Goal: Task Accomplishment & Management: Manage account settings

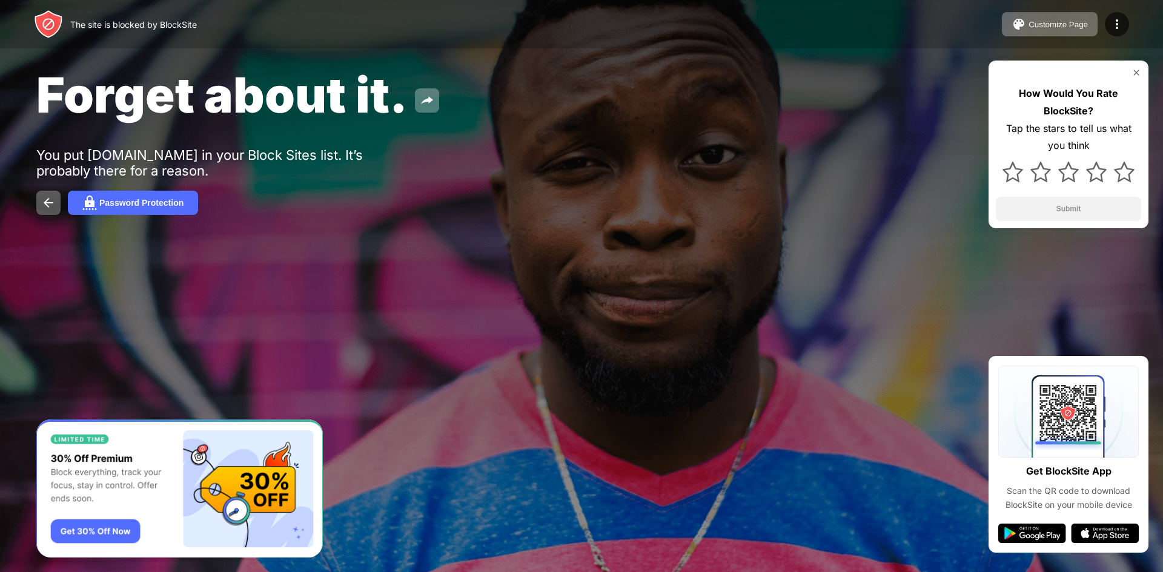
click at [96, 22] on div "The site is blocked by BlockSite" at bounding box center [133, 24] width 127 height 10
click at [165, 197] on button "Password Protection" at bounding box center [133, 203] width 130 height 24
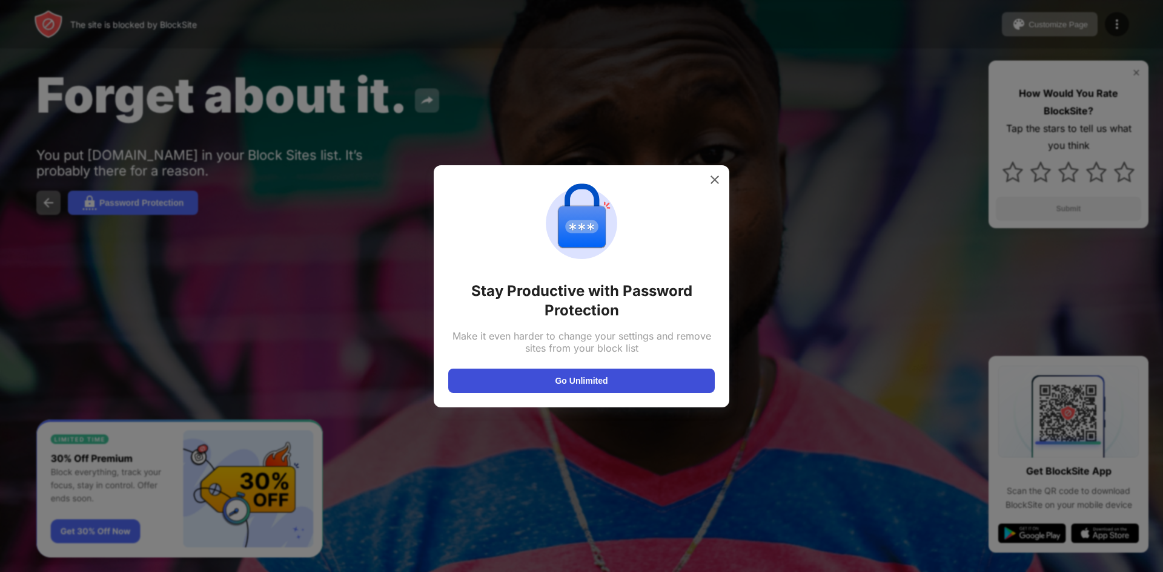
click at [555, 378] on button "Go Unlimited" at bounding box center [581, 381] width 266 height 24
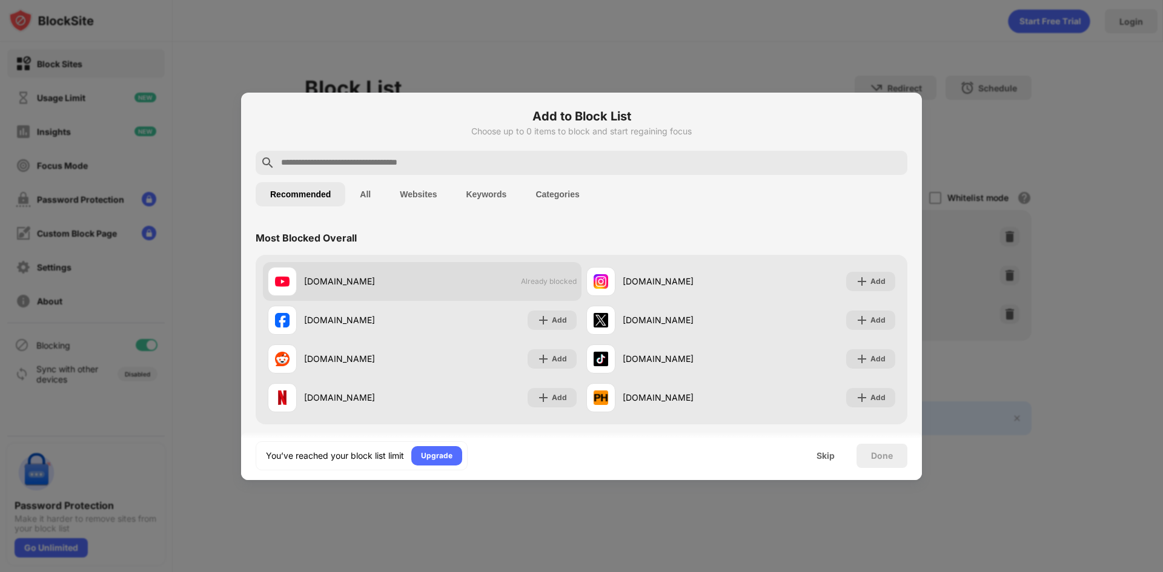
click at [521, 289] on div "youtube.com Already blocked" at bounding box center [422, 281] width 319 height 39
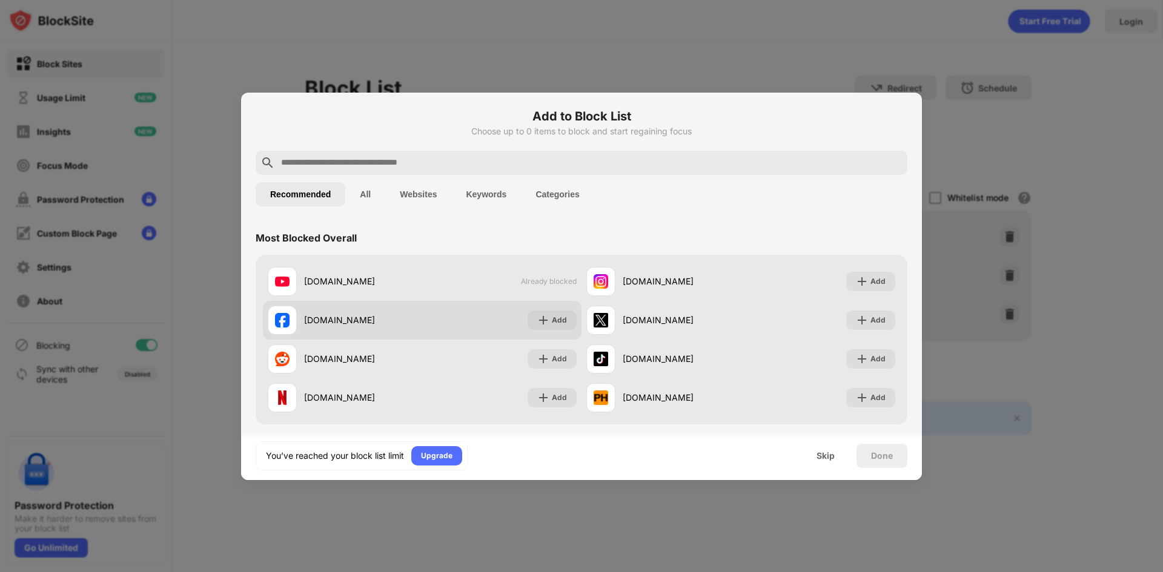
click at [518, 318] on div "facebook.com Add" at bounding box center [422, 320] width 319 height 39
click at [546, 316] on div "Add" at bounding box center [552, 320] width 49 height 19
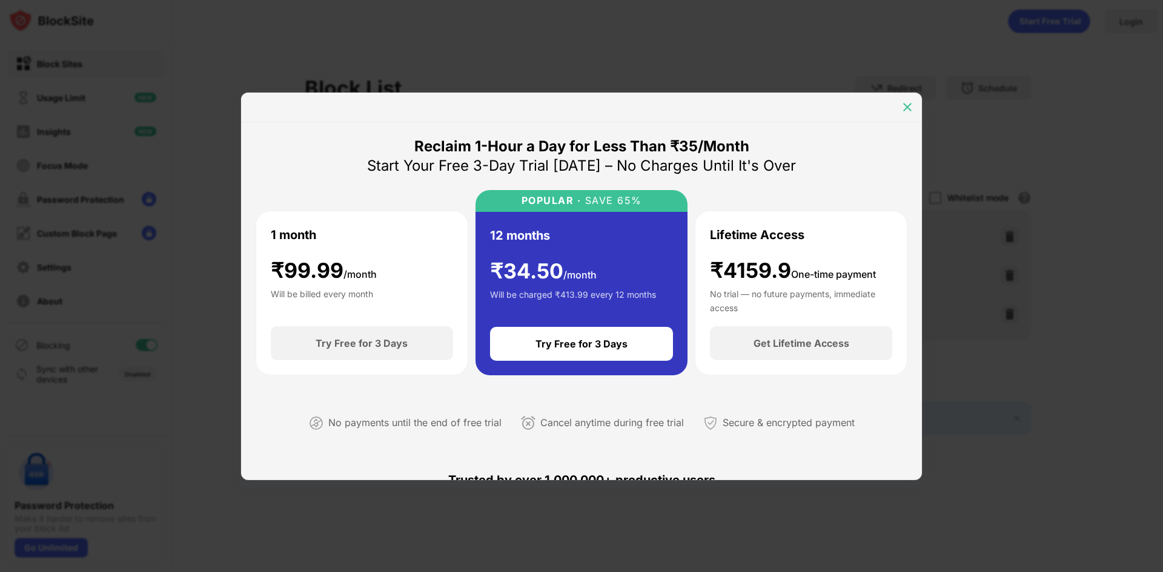
click at [912, 104] on img at bounding box center [907, 107] width 12 height 12
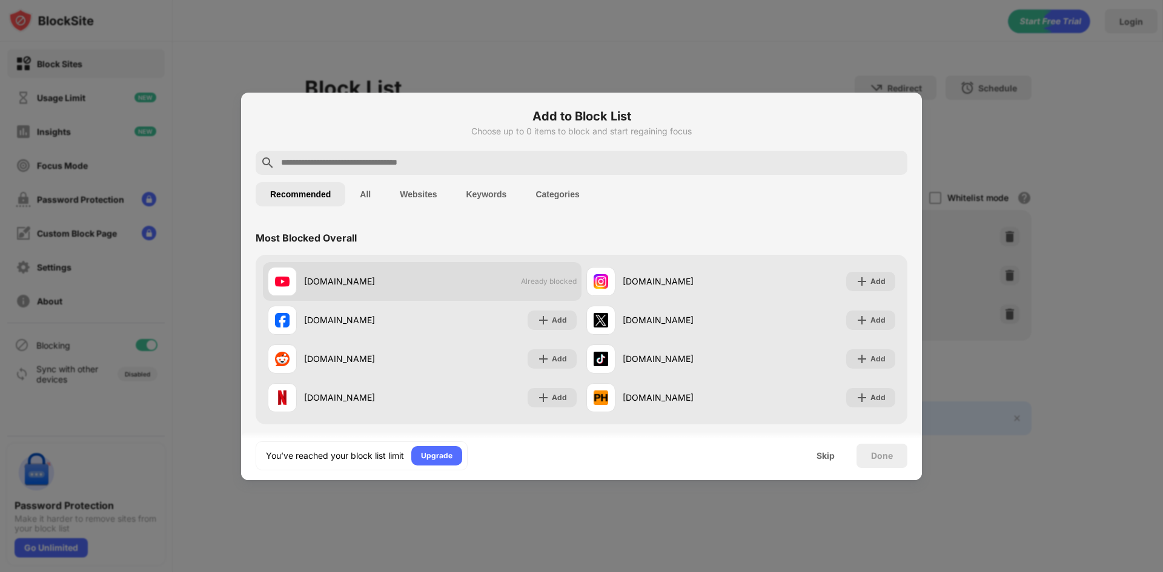
click at [532, 286] on div "youtube.com Already blocked" at bounding box center [422, 281] width 319 height 39
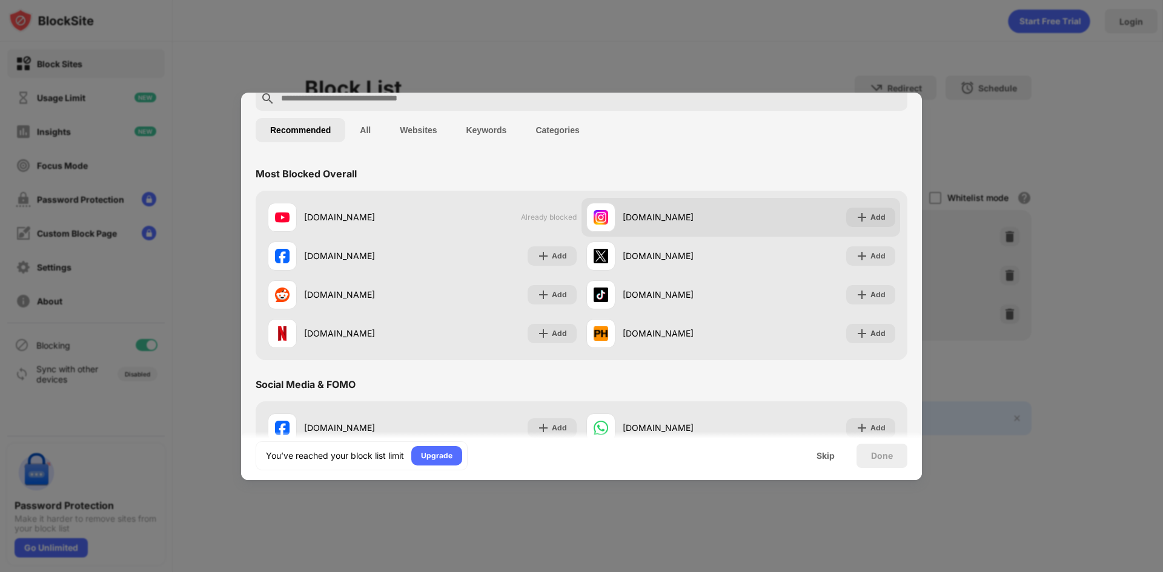
scroll to position [61, 0]
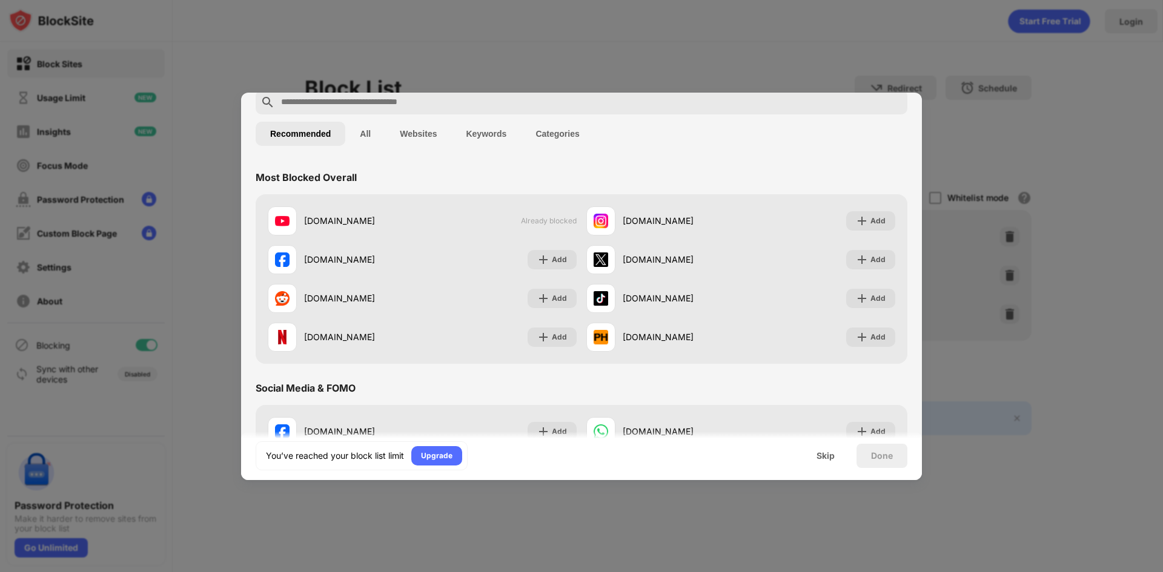
click at [807, 43] on div at bounding box center [581, 286] width 1163 height 572
click at [836, 459] on div "Skip" at bounding box center [825, 456] width 47 height 24
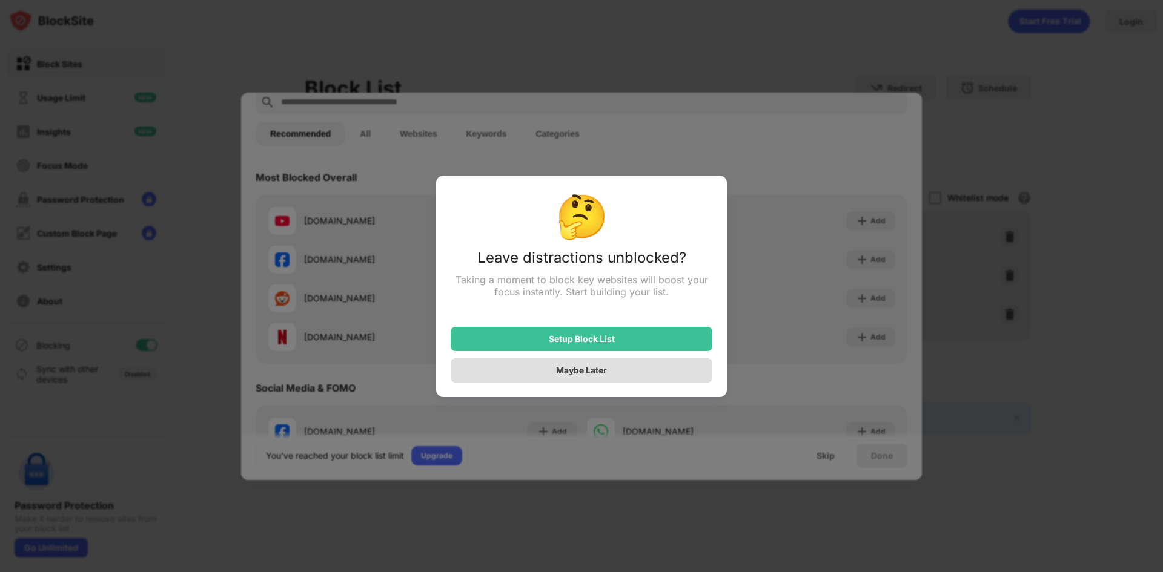
click at [628, 374] on div "Maybe Later" at bounding box center [582, 371] width 262 height 24
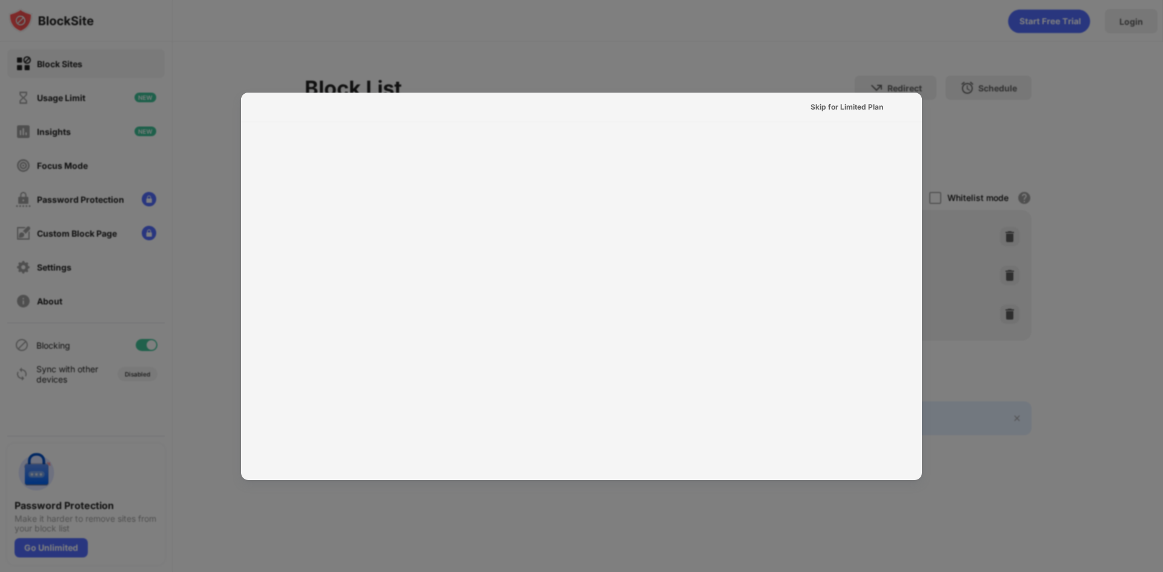
scroll to position [0, 0]
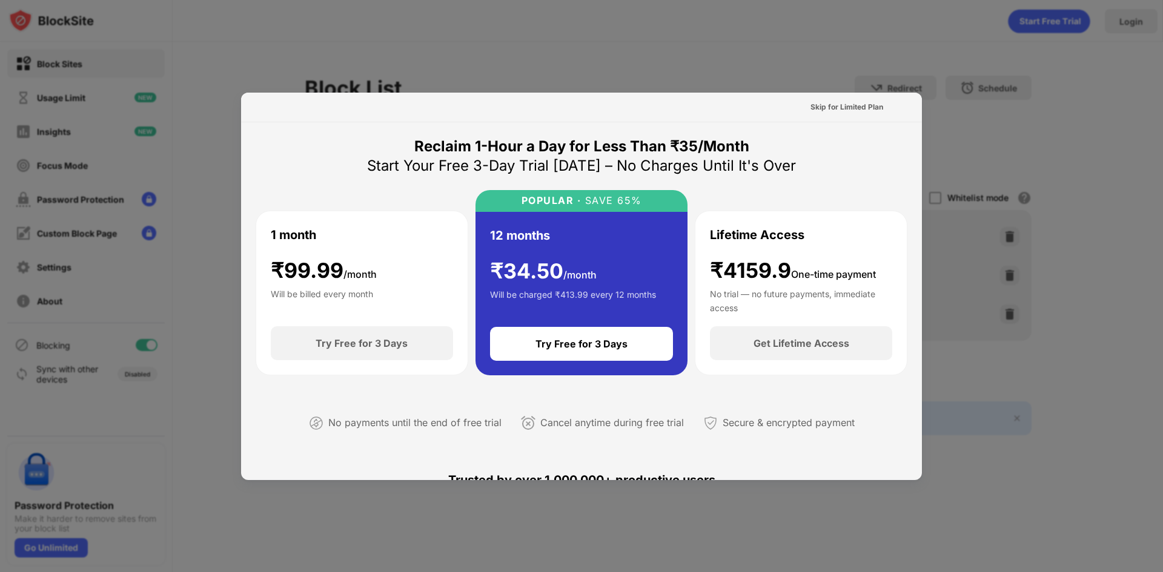
click at [835, 22] on div at bounding box center [581, 286] width 1163 height 572
click at [834, 105] on div "Skip for Limited Plan" at bounding box center [846, 107] width 73 height 12
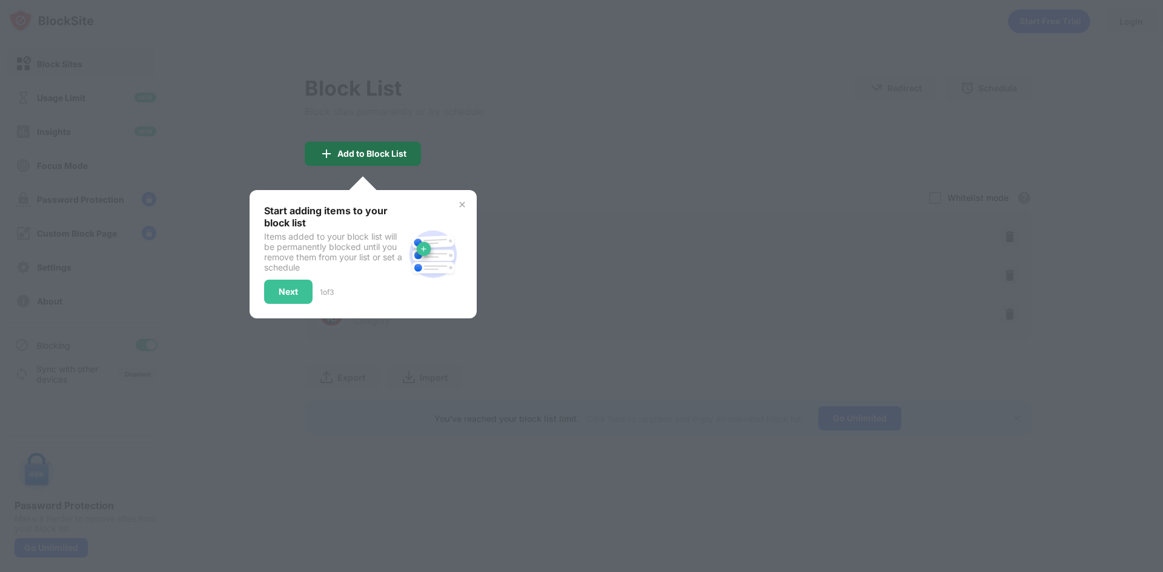
click at [398, 145] on div "Add to Block List" at bounding box center [363, 154] width 116 height 24
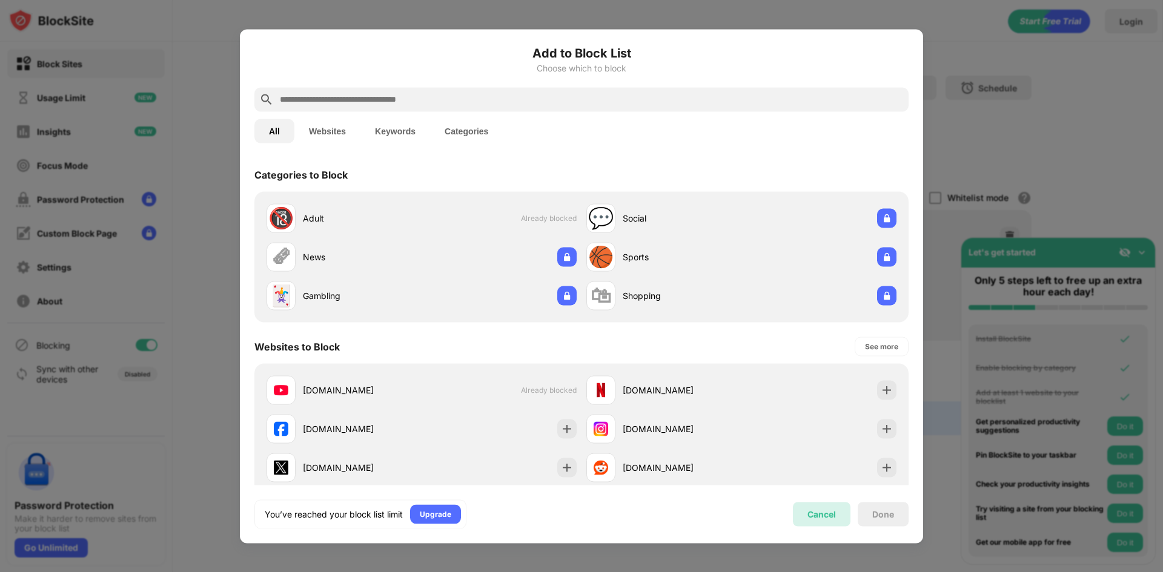
click at [824, 503] on div "Cancel" at bounding box center [822, 514] width 58 height 24
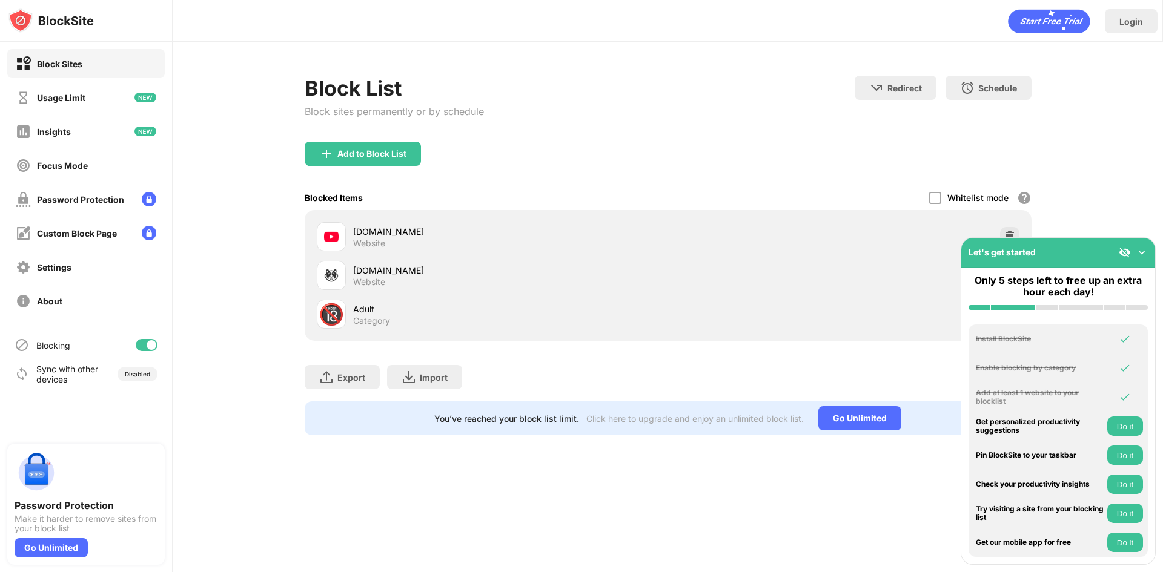
drag, startPoint x: 286, startPoint y: 8, endPoint x: 518, endPoint y: 58, distance: 237.2
click at [518, 58] on div "Block List Block sites permanently or by schedule Redirect Choose a site to be …" at bounding box center [668, 256] width 990 height 428
drag, startPoint x: 290, startPoint y: 4, endPoint x: 495, endPoint y: 74, distance: 217.2
click at [495, 74] on div "Block List Block sites permanently or by schedule Redirect Choose a site to be …" at bounding box center [668, 256] width 990 height 428
click at [94, 201] on div "Password Protection" at bounding box center [80, 199] width 87 height 10
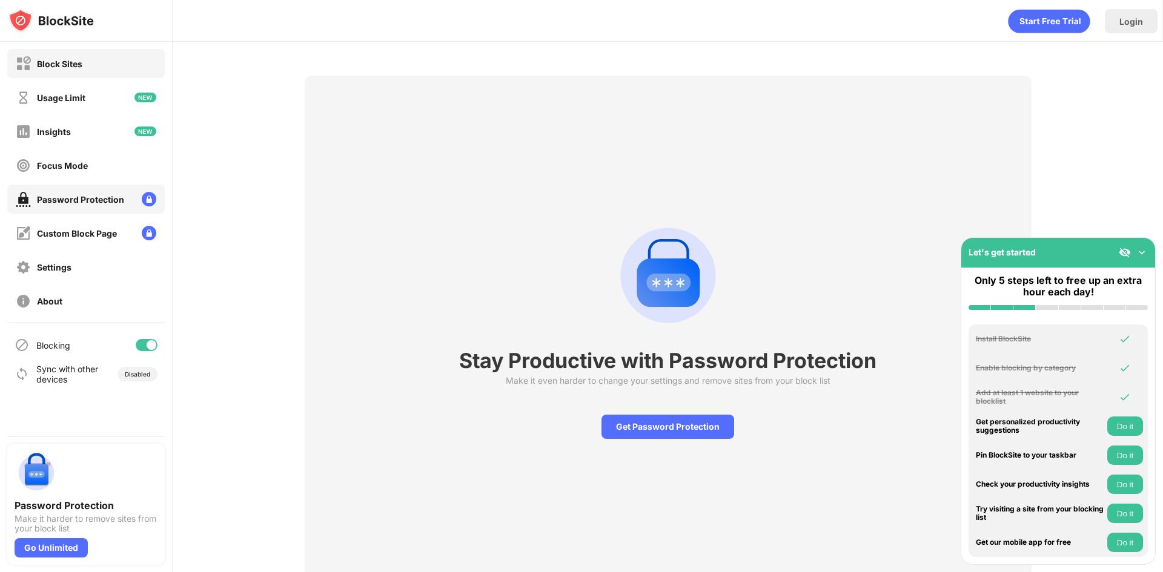
click at [103, 72] on div "Block Sites" at bounding box center [85, 63] width 157 height 29
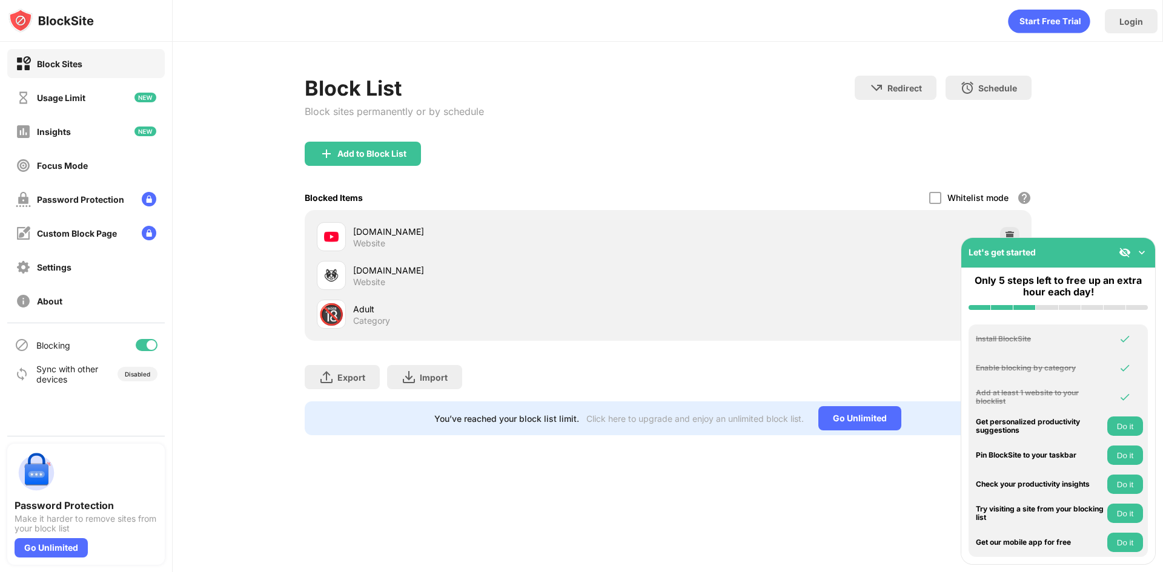
click at [1130, 208] on div "Block List Block sites permanently or by schedule Redirect Choose a site to be …" at bounding box center [668, 256] width 990 height 428
click at [1143, 256] on img at bounding box center [1142, 252] width 12 height 12
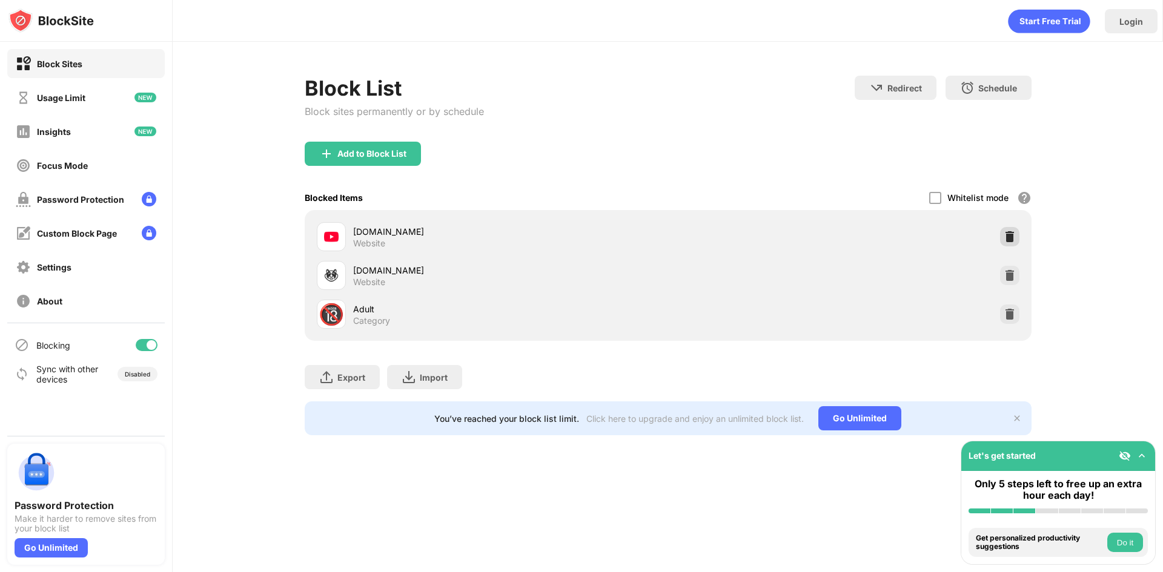
click at [1005, 234] on img at bounding box center [1010, 237] width 12 height 12
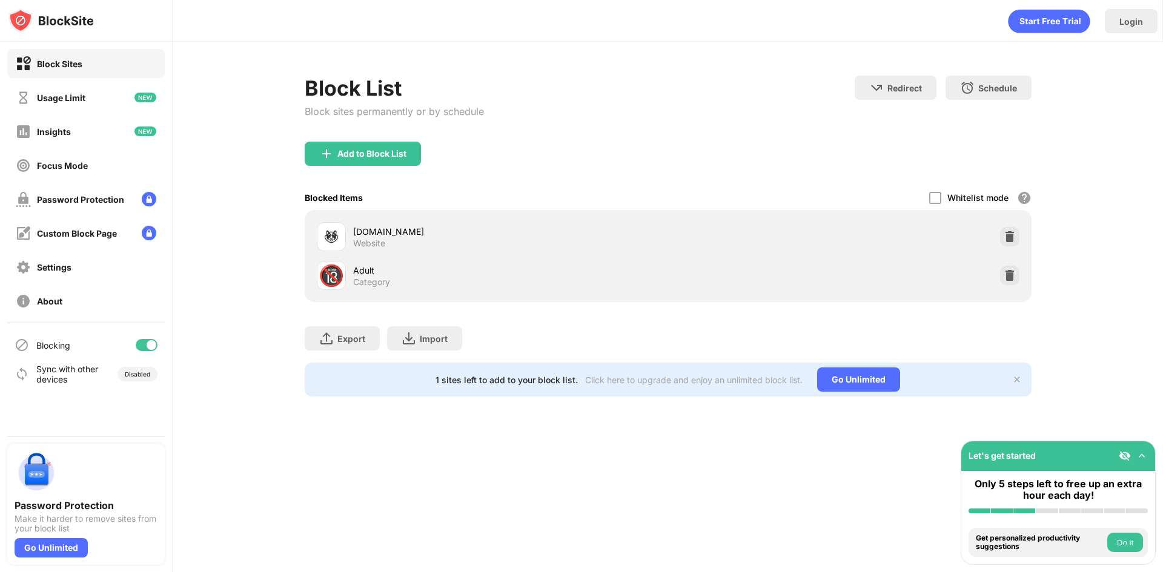
click at [1007, 237] on img at bounding box center [1010, 237] width 12 height 12
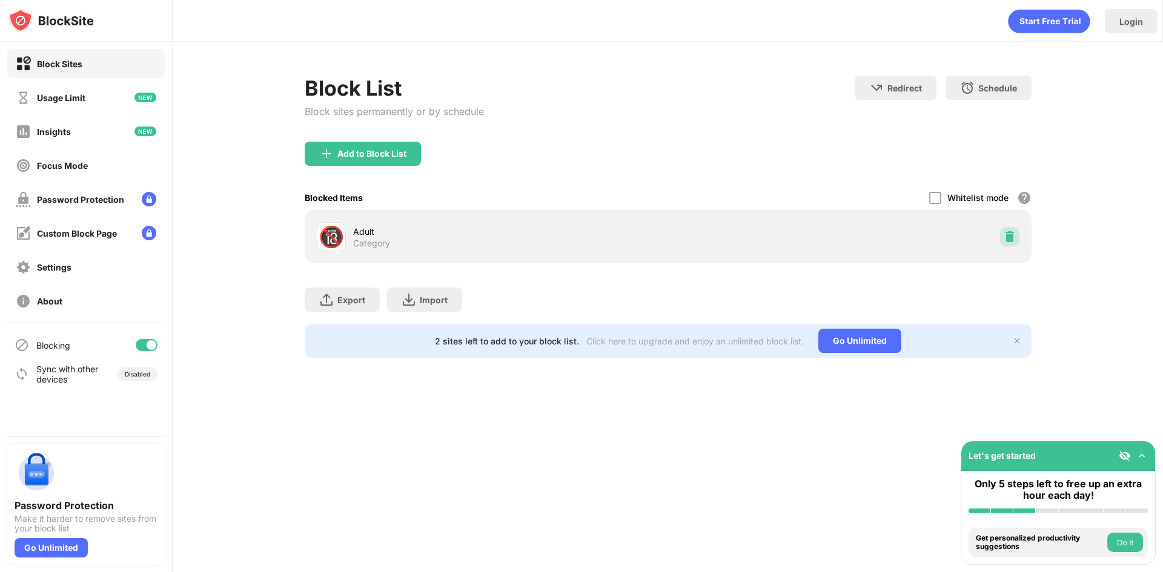
click at [1007, 237] on img at bounding box center [1010, 237] width 12 height 12
